Goal: Check status: Check status

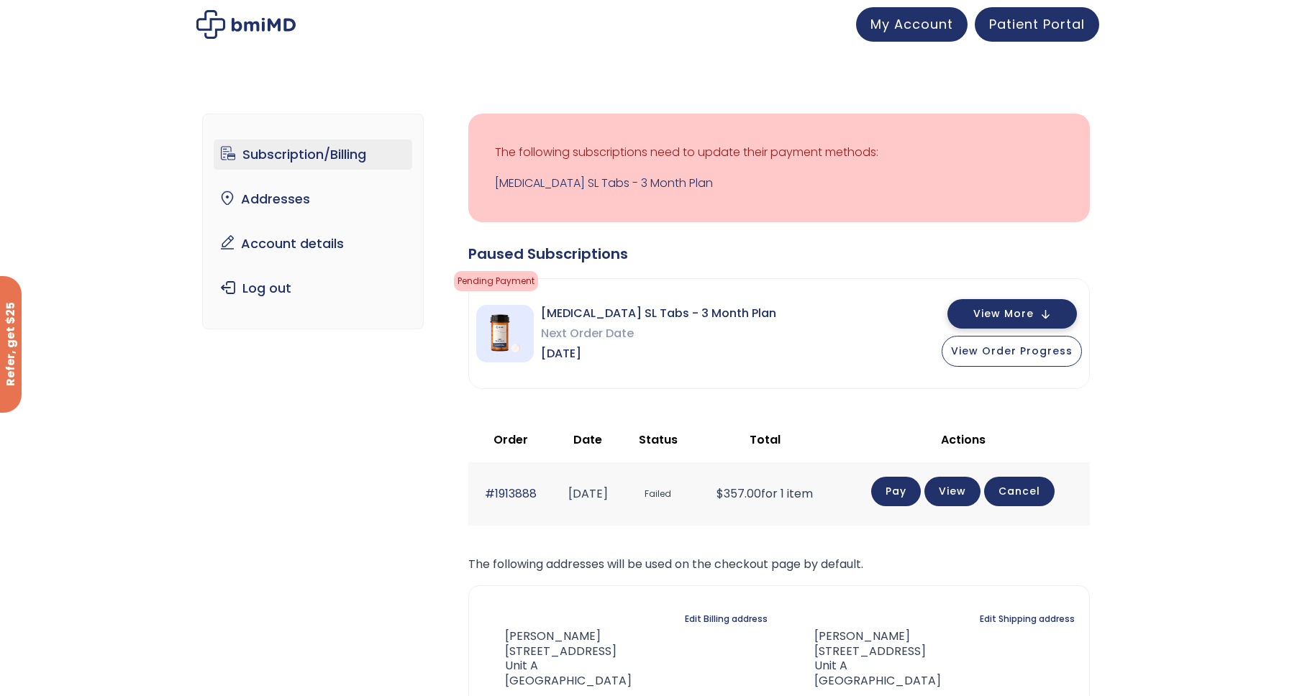
click at [1018, 313] on span "View More" at bounding box center [1003, 313] width 60 height 9
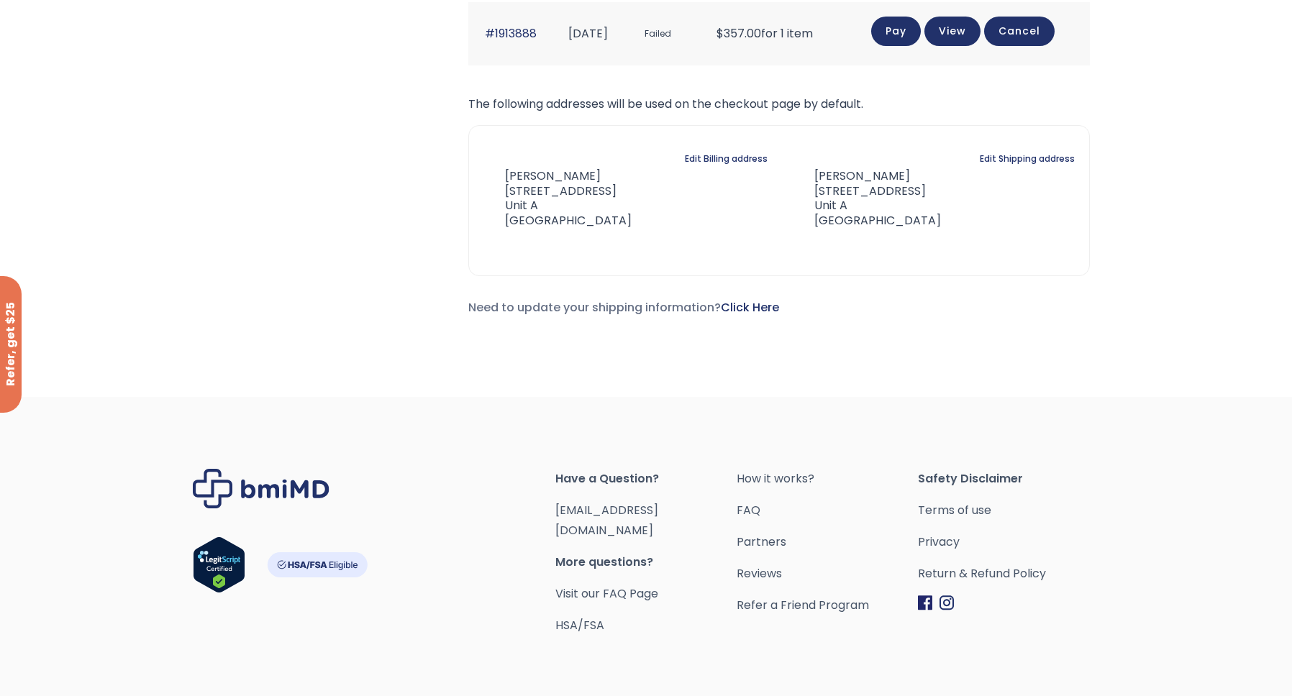
scroll to position [89, 0]
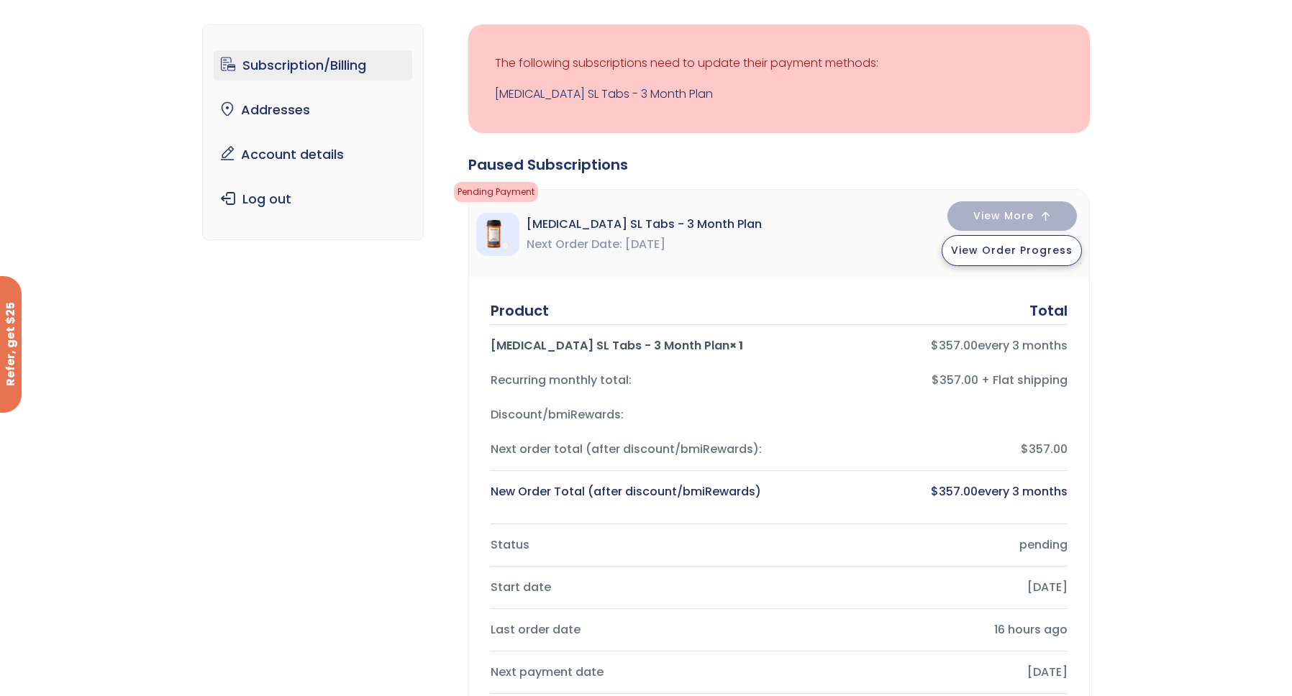
click at [1005, 250] on span "View Order Progress" at bounding box center [1012, 250] width 122 height 14
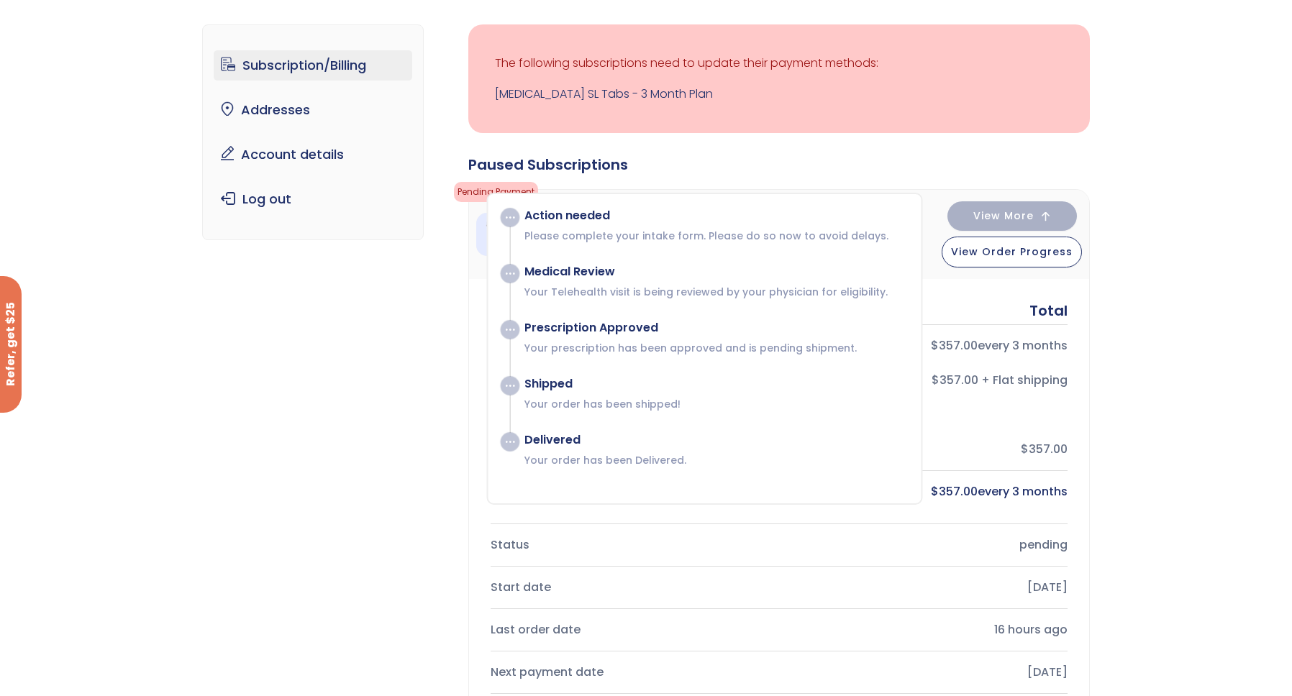
click at [792, 237] on p "Please complete your intake form. Please do so now to avoid delays." at bounding box center [715, 236] width 382 height 14
click at [596, 224] on div "Action needed Please complete your intake form. Please do so now to avoid delay…" at bounding box center [708, 226] width 396 height 35
drag, startPoint x: 592, startPoint y: 265, endPoint x: 593, endPoint y: 294, distance: 28.8
click at [592, 266] on div "Medical Review" at bounding box center [715, 272] width 382 height 14
click at [583, 380] on div "Shipped" at bounding box center [715, 384] width 382 height 14
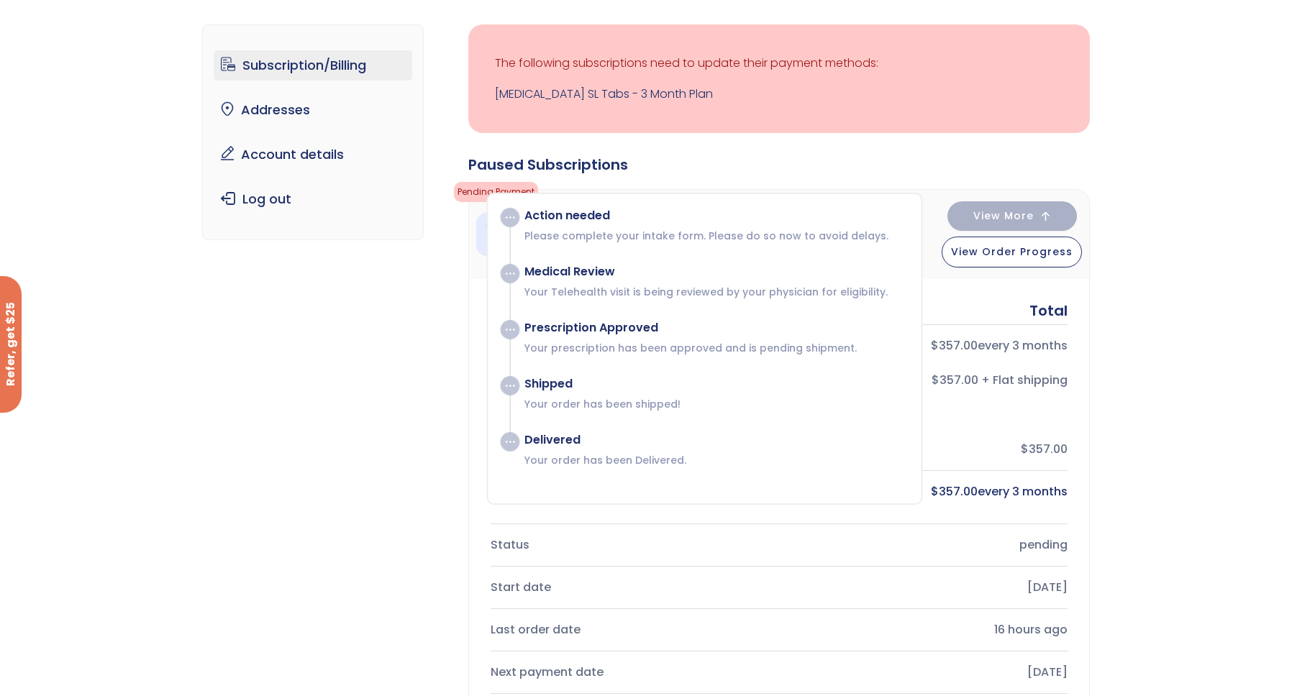
click at [1189, 308] on div "Subscription/Billing bmiRewards Addresses Account details Submit a Review Log o…" at bounding box center [646, 622] width 1292 height 1252
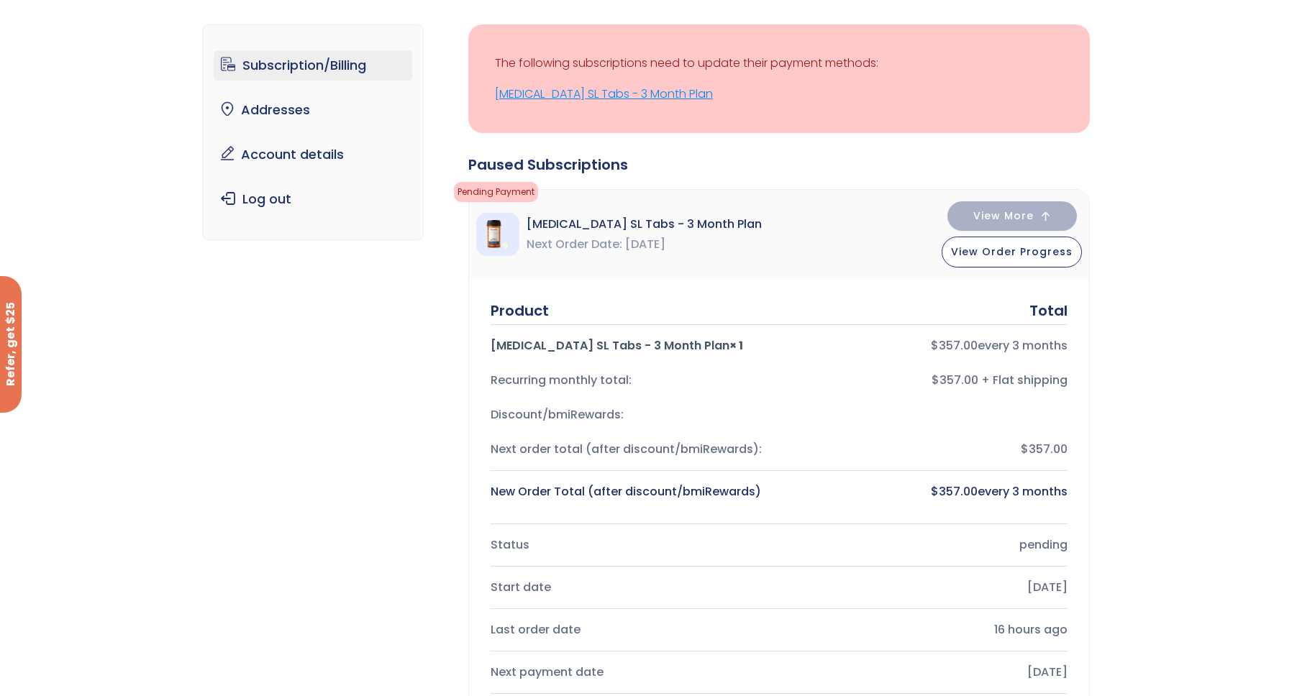
click at [658, 96] on link "[MEDICAL_DATA] SL Tabs - 3 Month Plan" at bounding box center [779, 94] width 568 height 20
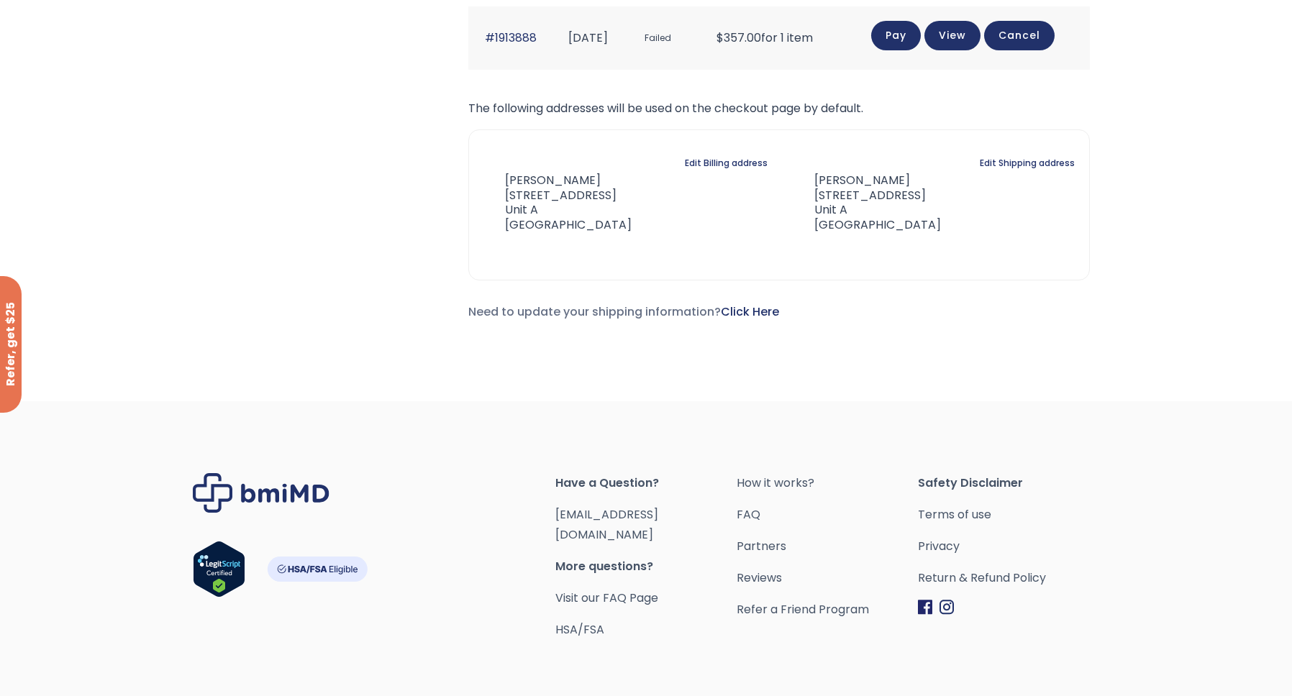
scroll to position [505, 0]
